Goal: Transaction & Acquisition: Purchase product/service

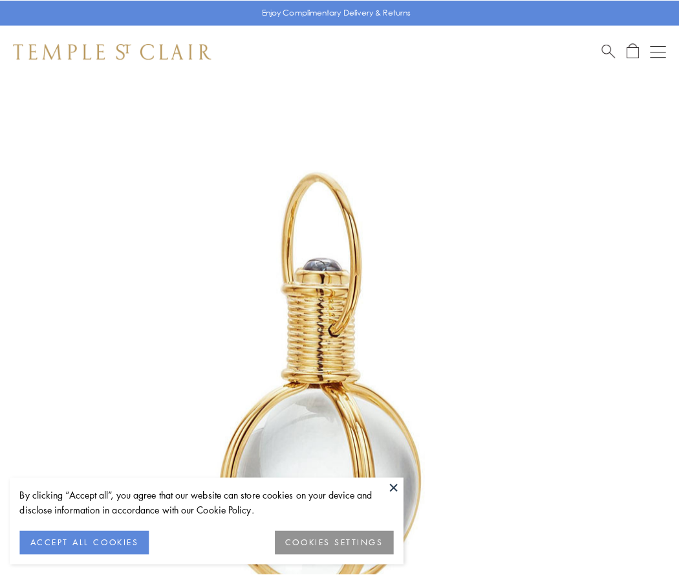
scroll to position [338, 0]
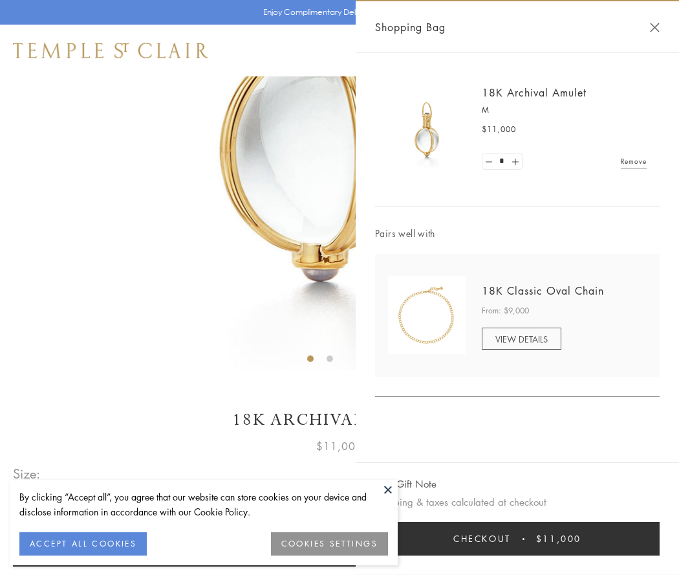
click at [518, 538] on button "Checkout $11,000" at bounding box center [517, 538] width 285 height 34
